Goal: Information Seeking & Learning: Learn about a topic

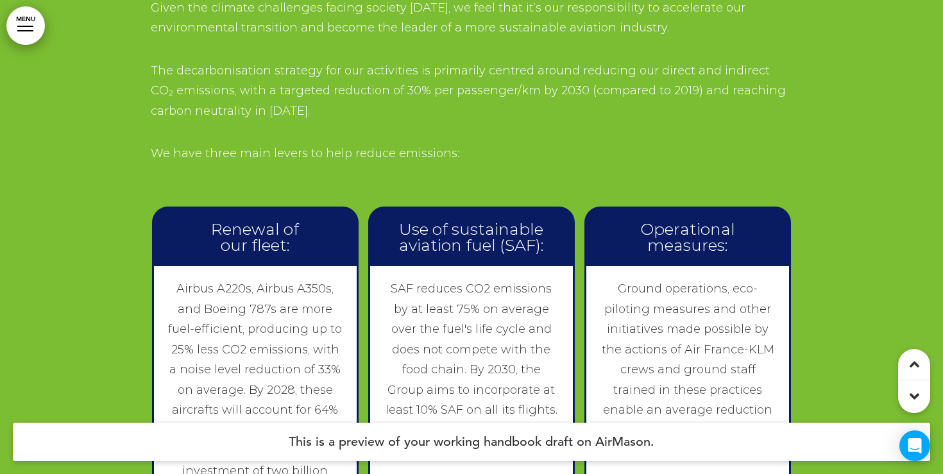
scroll to position [9283, 0]
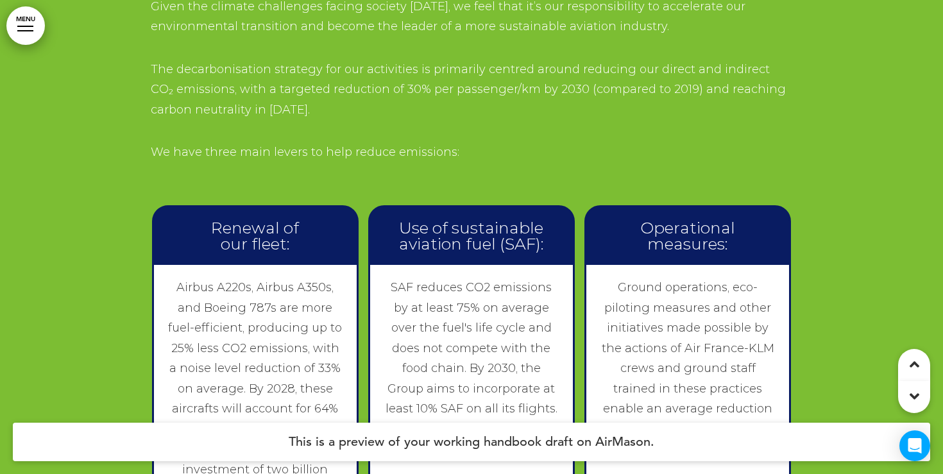
click at [28, 24] on link "MENU" at bounding box center [25, 25] width 39 height 39
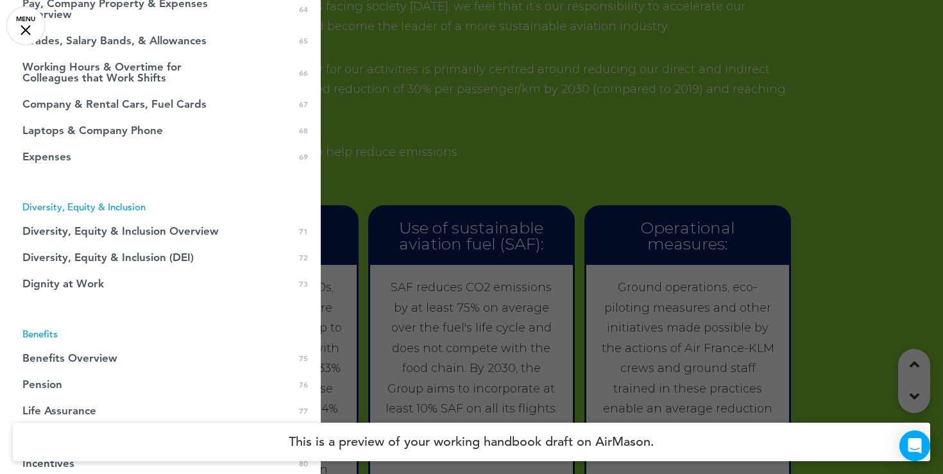
scroll to position [1618, 0]
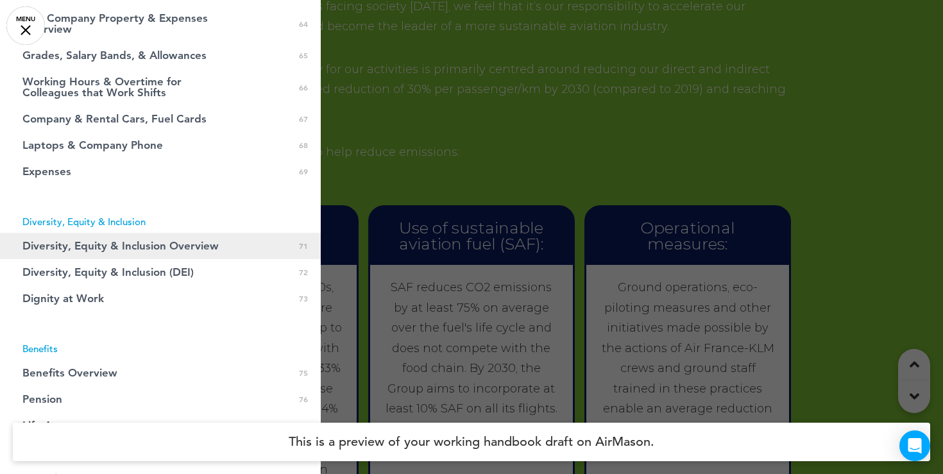
click at [101, 245] on span "Diversity, Equity & Inclusion Overview" at bounding box center [120, 246] width 196 height 11
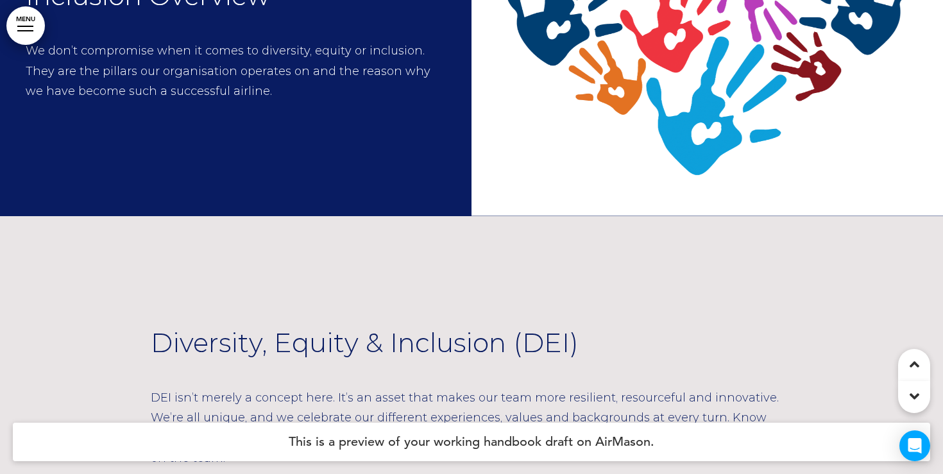
scroll to position [42511, 0]
